Goal: Transaction & Acquisition: Purchase product/service

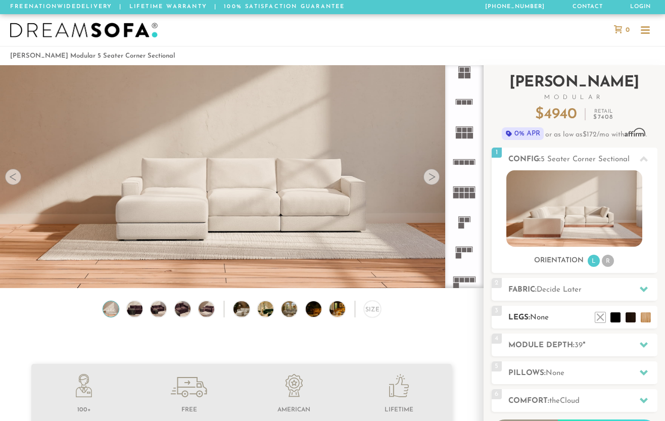
click at [554, 319] on h2 "Legs: None" at bounding box center [583, 318] width 149 height 12
click at [555, 338] on div "4 Module Depth: 39 "" at bounding box center [575, 345] width 166 height 23
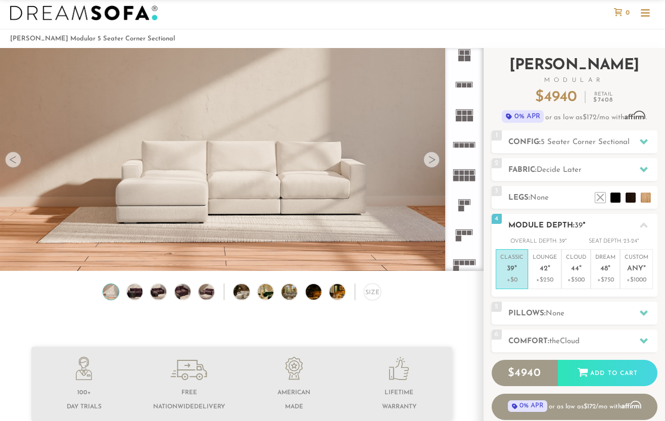
scroll to position [18, 0]
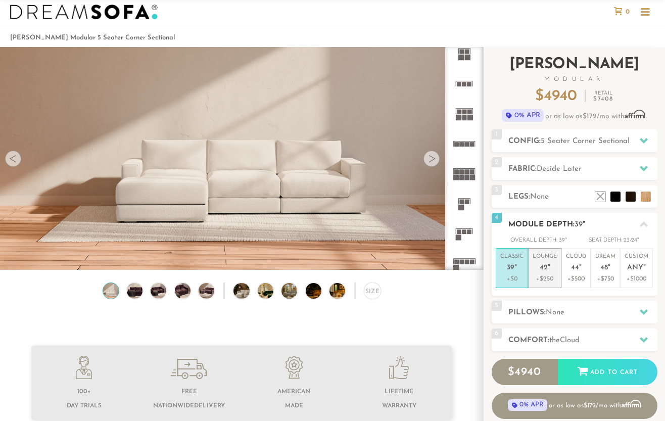
click at [553, 283] on p "+$250" at bounding box center [545, 279] width 24 height 9
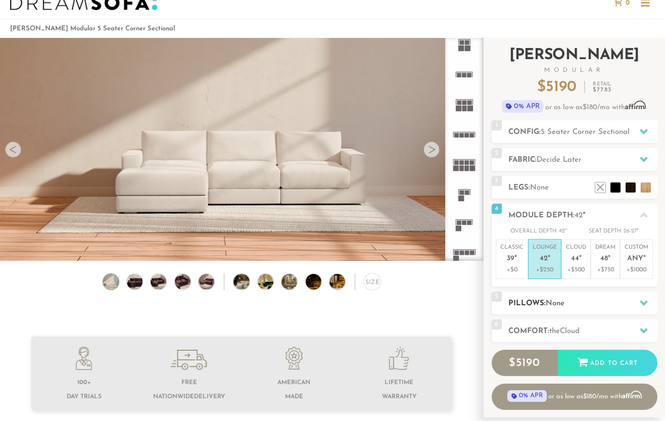
click at [557, 303] on span "None" at bounding box center [555, 304] width 19 height 8
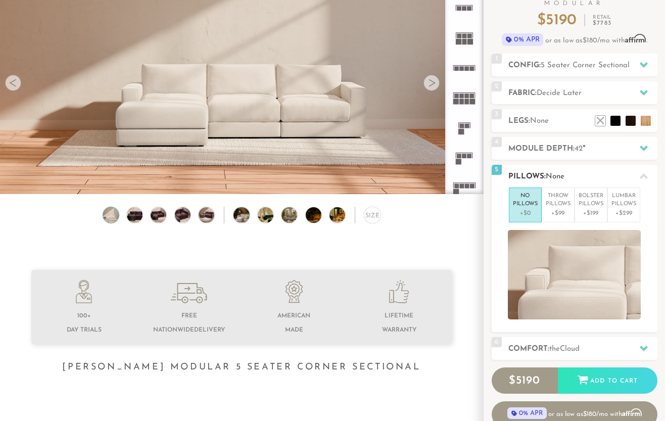
scroll to position [96, 0]
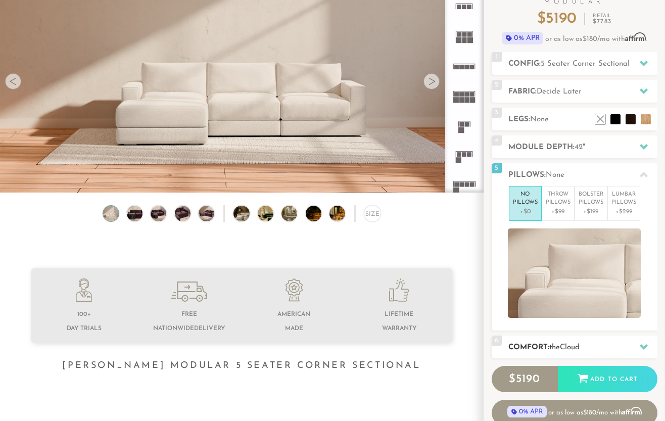
click at [558, 353] on div "6 Comfort: the Cloud soft" at bounding box center [575, 347] width 166 height 23
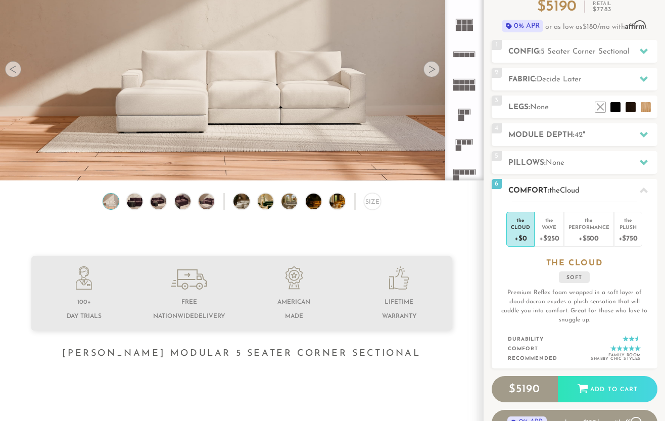
scroll to position [120, 0]
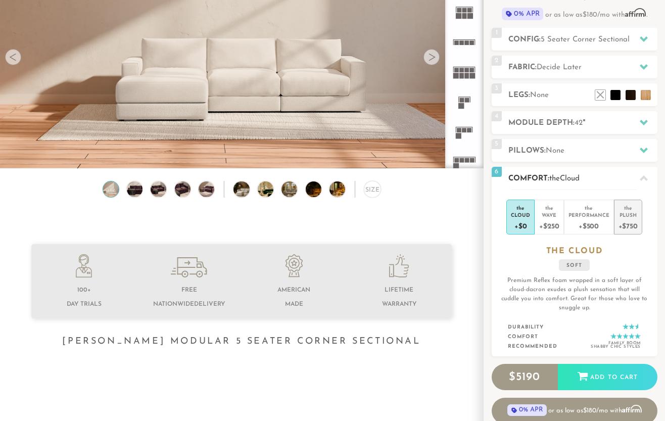
click at [634, 225] on div "+$750" at bounding box center [628, 225] width 19 height 15
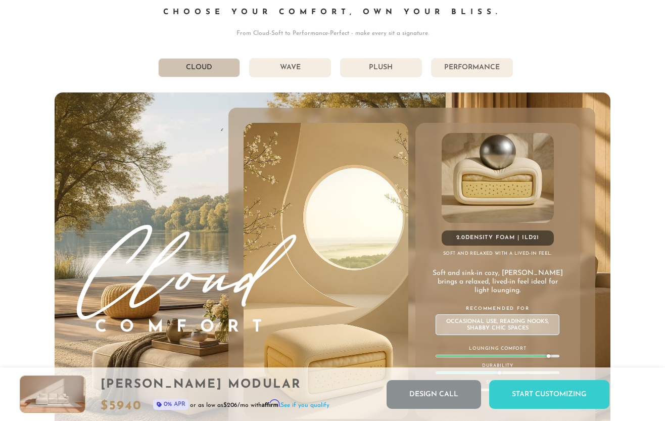
scroll to position [5221, 0]
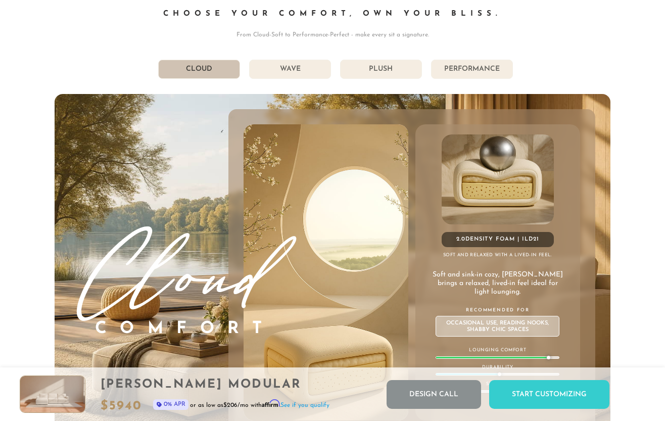
click at [482, 65] on li "Performance" at bounding box center [472, 69] width 82 height 19
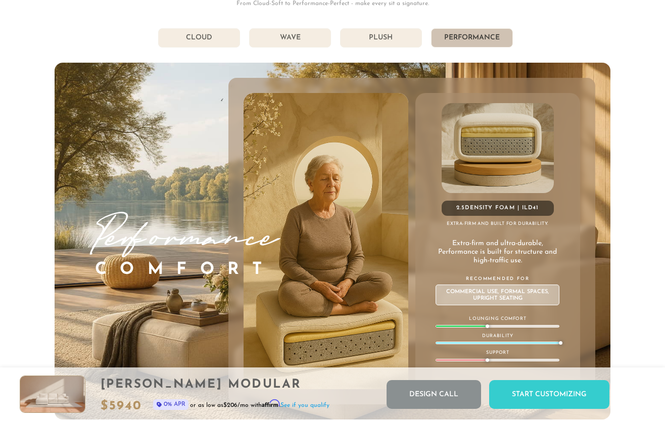
scroll to position [5275, 0]
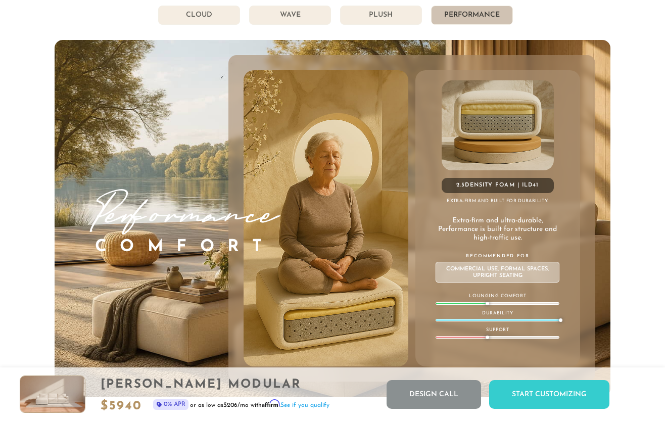
click at [213, 19] on li "Cloud" at bounding box center [199, 15] width 82 height 19
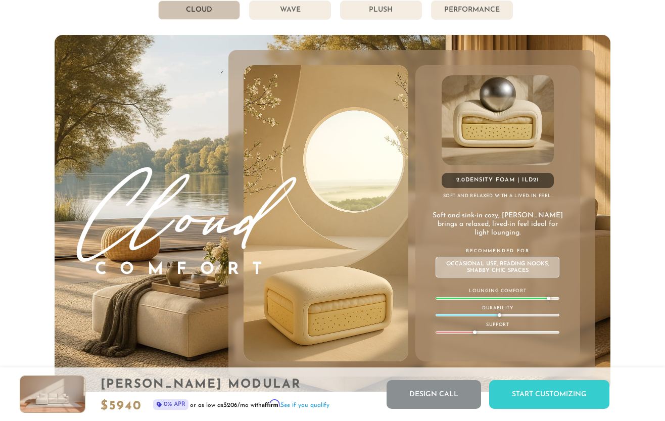
scroll to position [5271, 0]
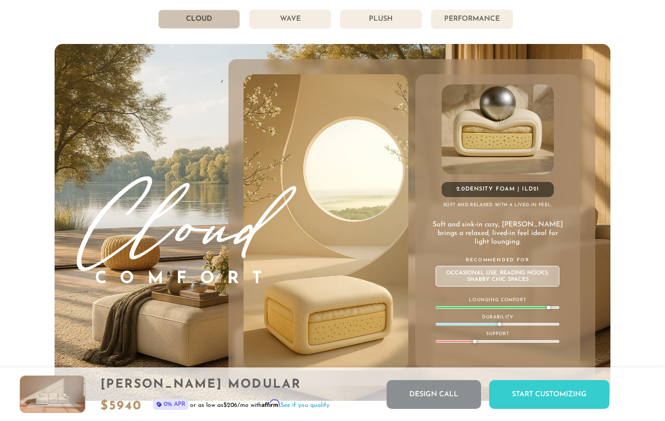
click at [282, 22] on li "Wave" at bounding box center [290, 19] width 82 height 19
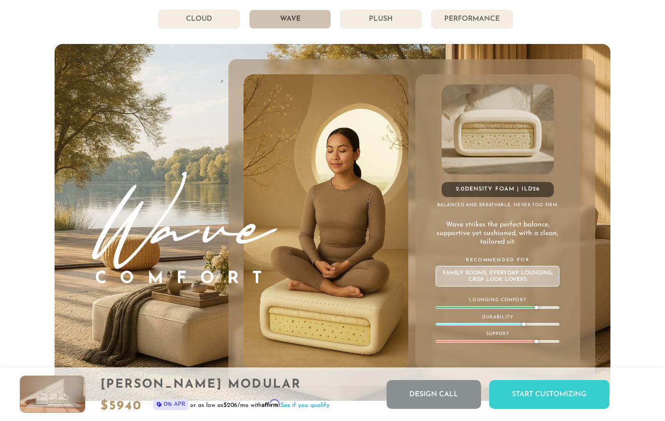
click at [402, 20] on li "Plush" at bounding box center [381, 19] width 82 height 19
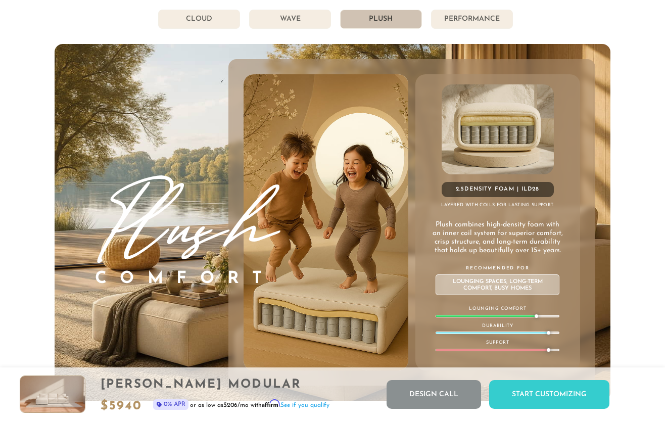
click at [462, 14] on li "Performance" at bounding box center [472, 19] width 82 height 19
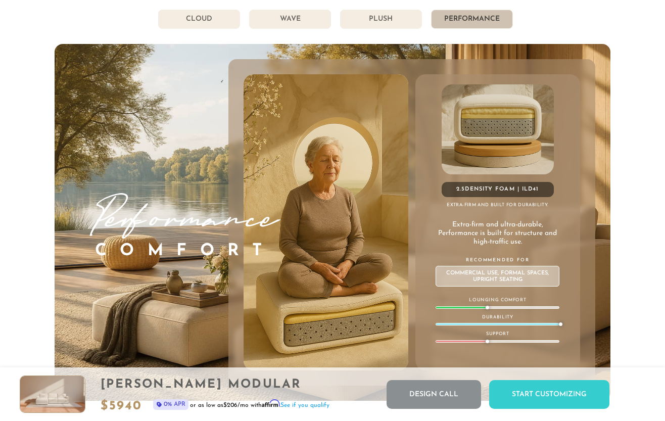
click at [385, 24] on li "Plush" at bounding box center [381, 19] width 82 height 19
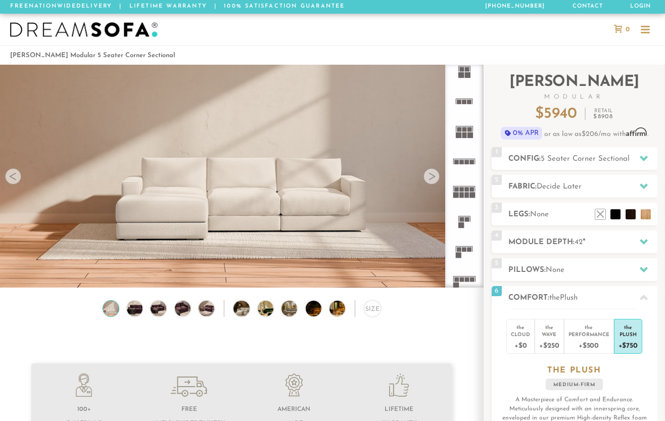
scroll to position [0, 0]
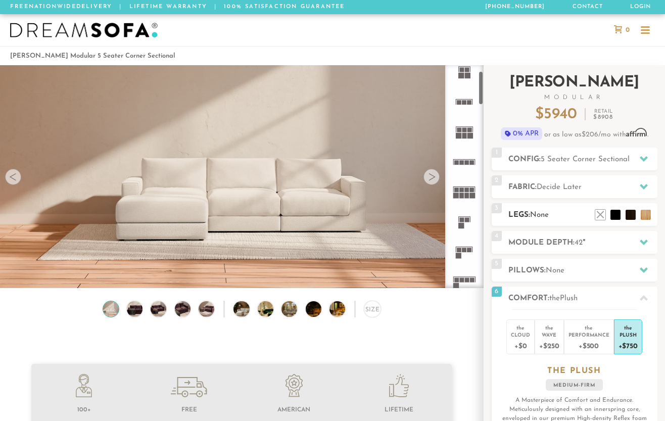
click at [521, 216] on h2 "Legs: None" at bounding box center [583, 215] width 149 height 12
click at [540, 214] on span "None" at bounding box center [539, 215] width 19 height 8
click at [617, 215] on li at bounding box center [600, 199] width 40 height 40
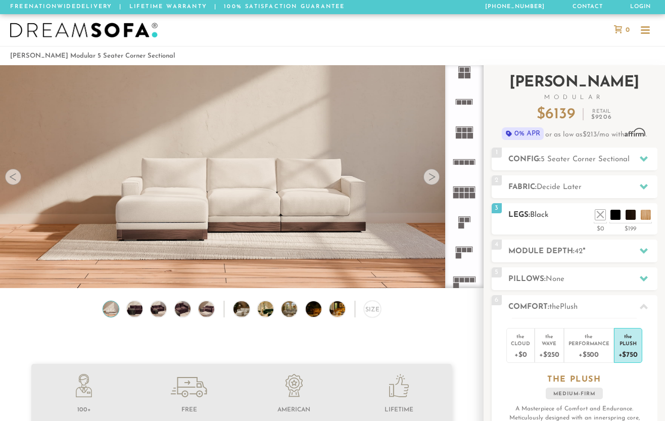
click at [567, 218] on h2 "Legs: Black" at bounding box center [583, 215] width 149 height 12
click at [601, 217] on li at bounding box center [585, 199] width 40 height 40
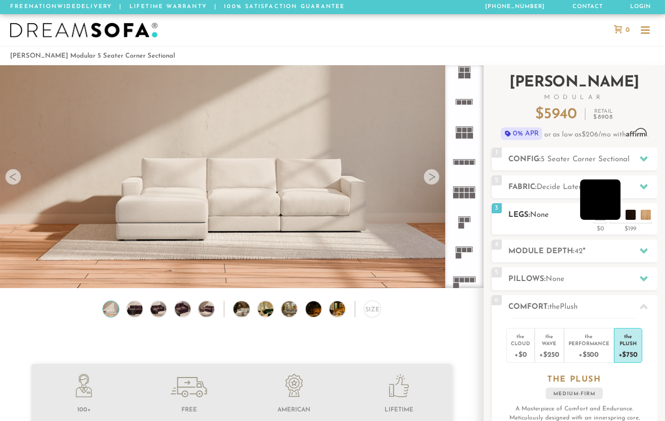
click at [615, 215] on li at bounding box center [600, 199] width 40 height 40
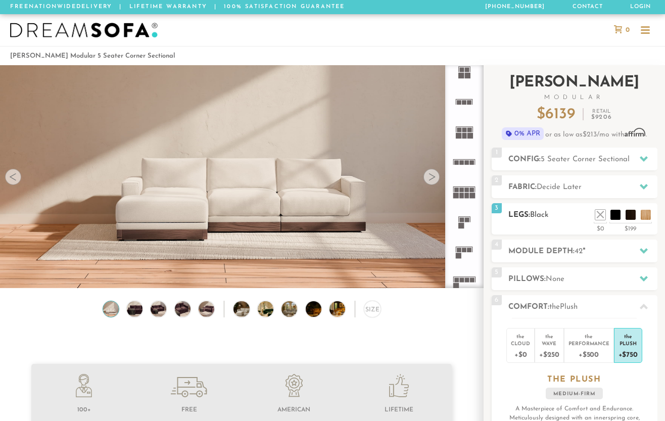
click at [571, 216] on h2 "Legs: Black" at bounding box center [583, 215] width 149 height 12
click at [648, 215] on li at bounding box center [631, 199] width 40 height 40
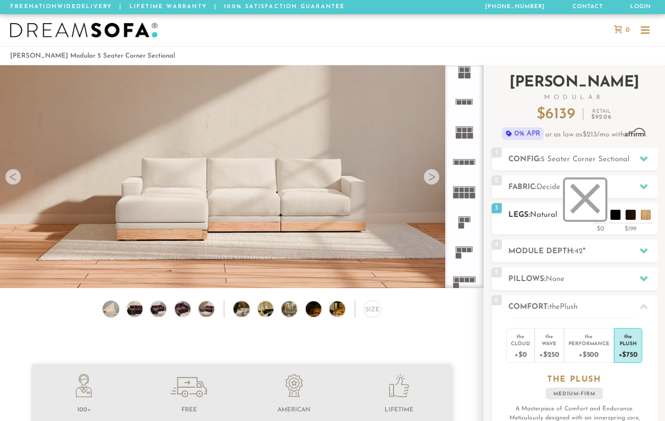
click at [601, 212] on li at bounding box center [585, 199] width 40 height 40
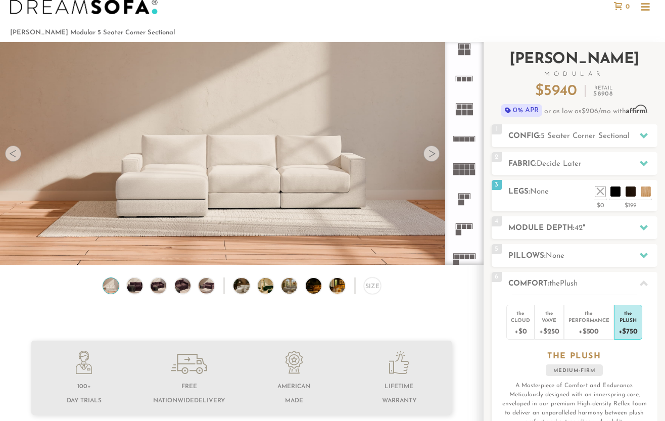
scroll to position [24, 0]
click at [430, 156] on div at bounding box center [432, 153] width 16 height 16
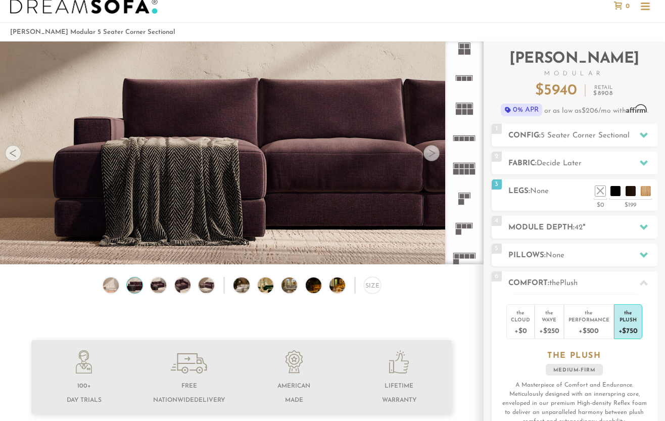
click at [430, 156] on div at bounding box center [432, 153] width 16 height 16
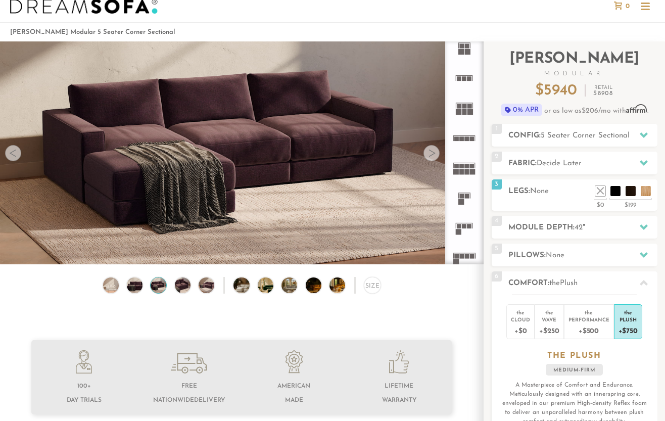
click at [430, 156] on div at bounding box center [432, 153] width 16 height 16
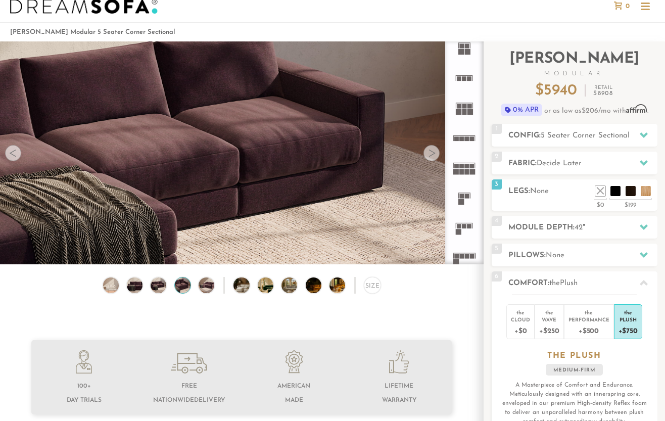
click at [430, 156] on div at bounding box center [432, 153] width 16 height 16
